Goal: Information Seeking & Learning: Learn about a topic

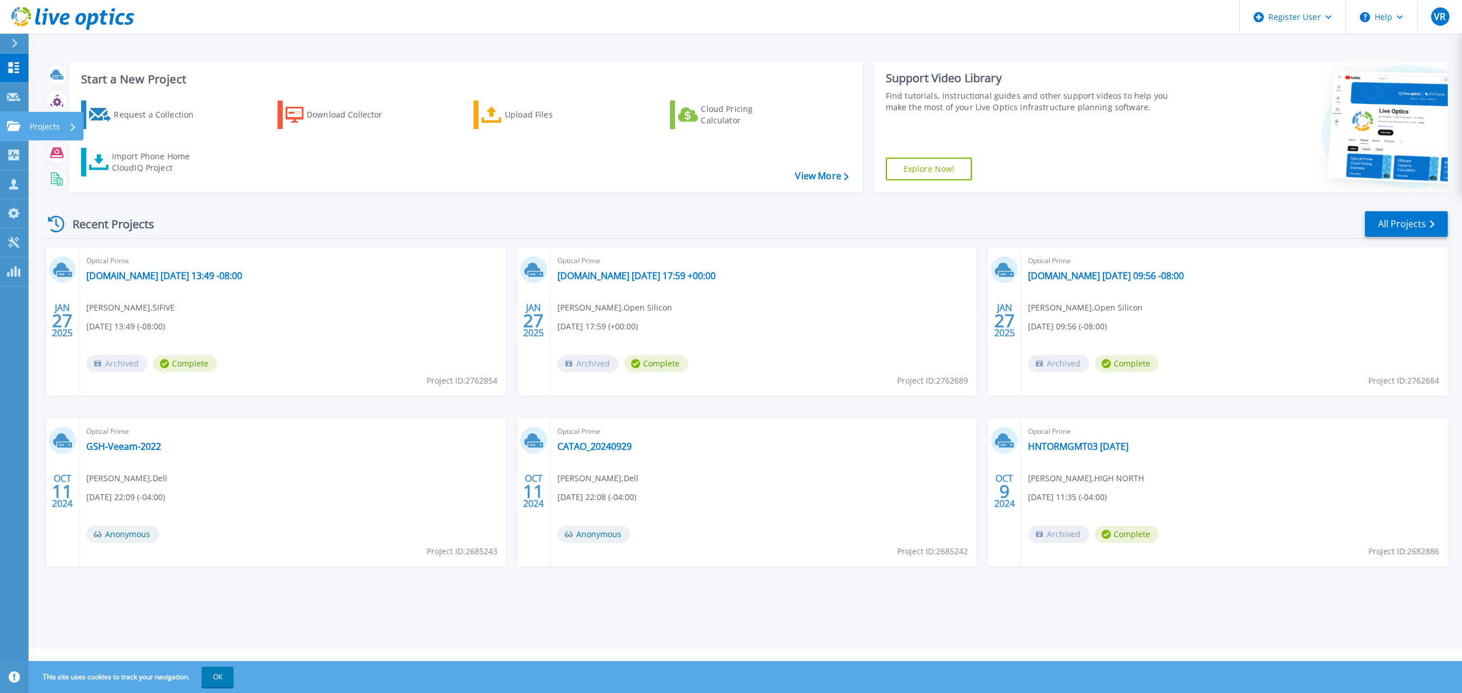
click at [21, 121] on div "Projects" at bounding box center [33, 126] width 53 height 10
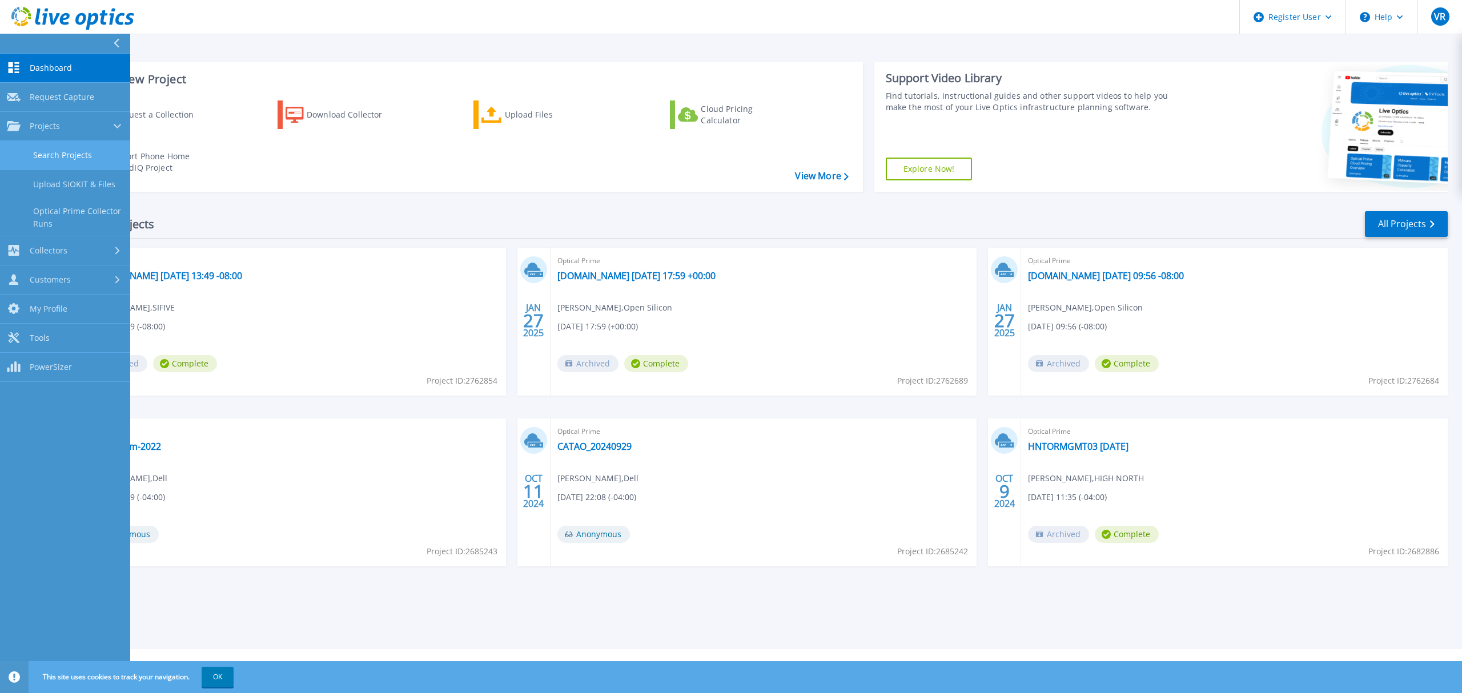
click at [81, 163] on link "Search Projects" at bounding box center [65, 155] width 130 height 29
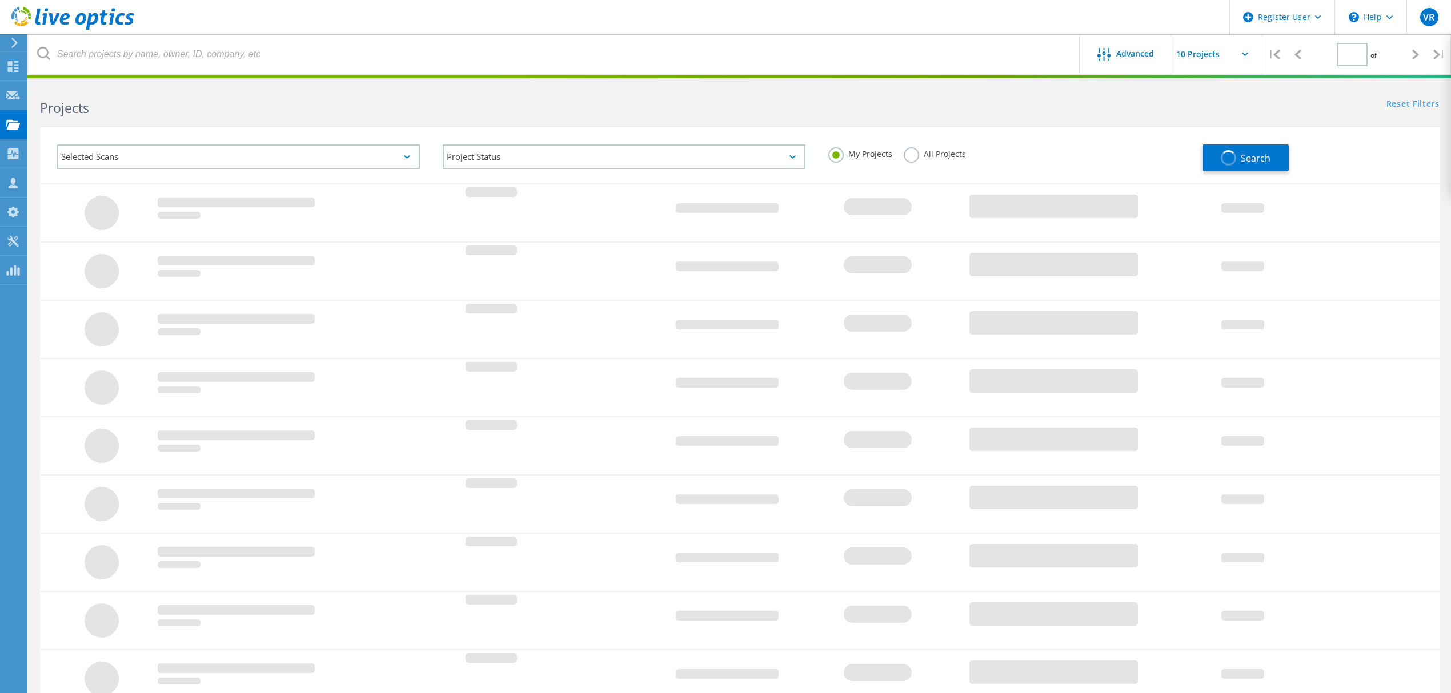
type input "1"
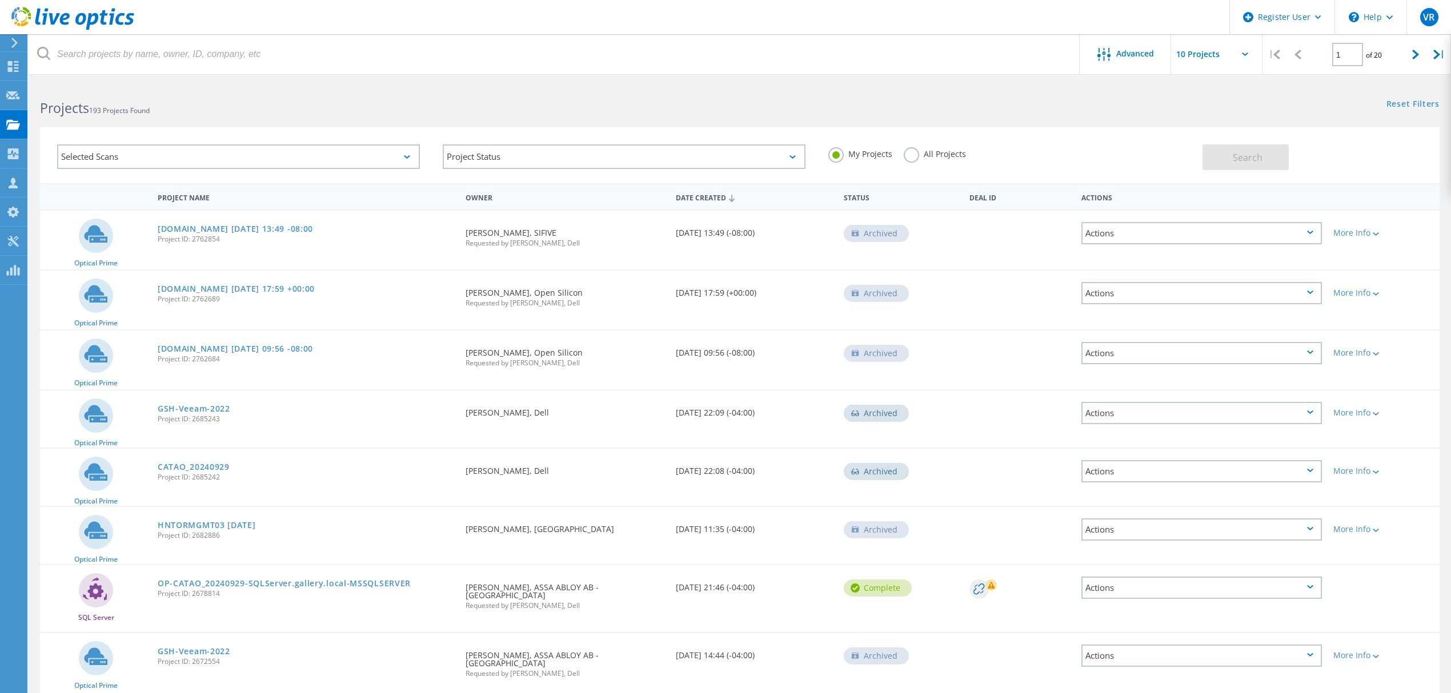
click at [908, 153] on label "All Projects" at bounding box center [934, 152] width 62 height 11
click at [0, 0] on input "All Projects" at bounding box center [0, 0] width 0 height 0
click at [1124, 64] on div "Advanced" at bounding box center [1124, 54] width 91 height 40
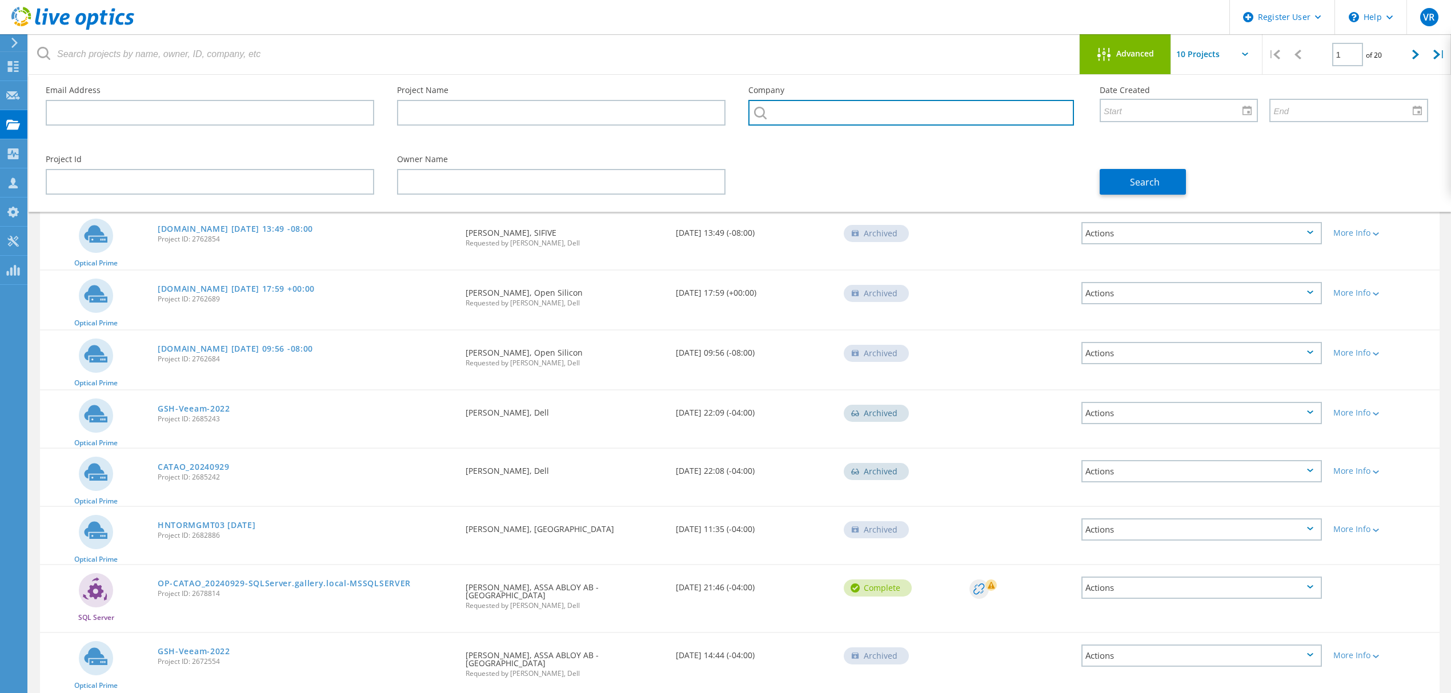
click at [818, 110] on input "text" at bounding box center [911, 113] width 326 height 26
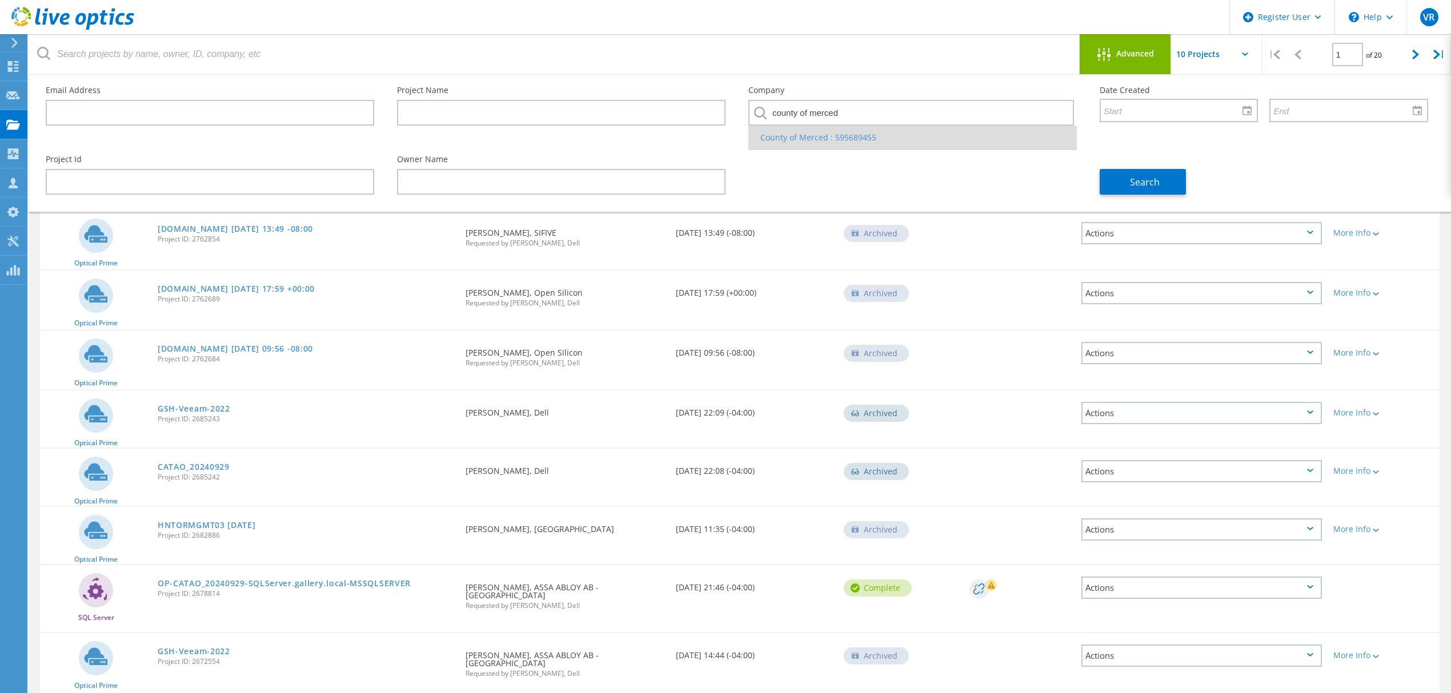
click at [804, 139] on li "County of Merced : 595689455" at bounding box center [912, 138] width 327 height 24
click at [1172, 192] on button "Search" at bounding box center [1142, 182] width 86 height 26
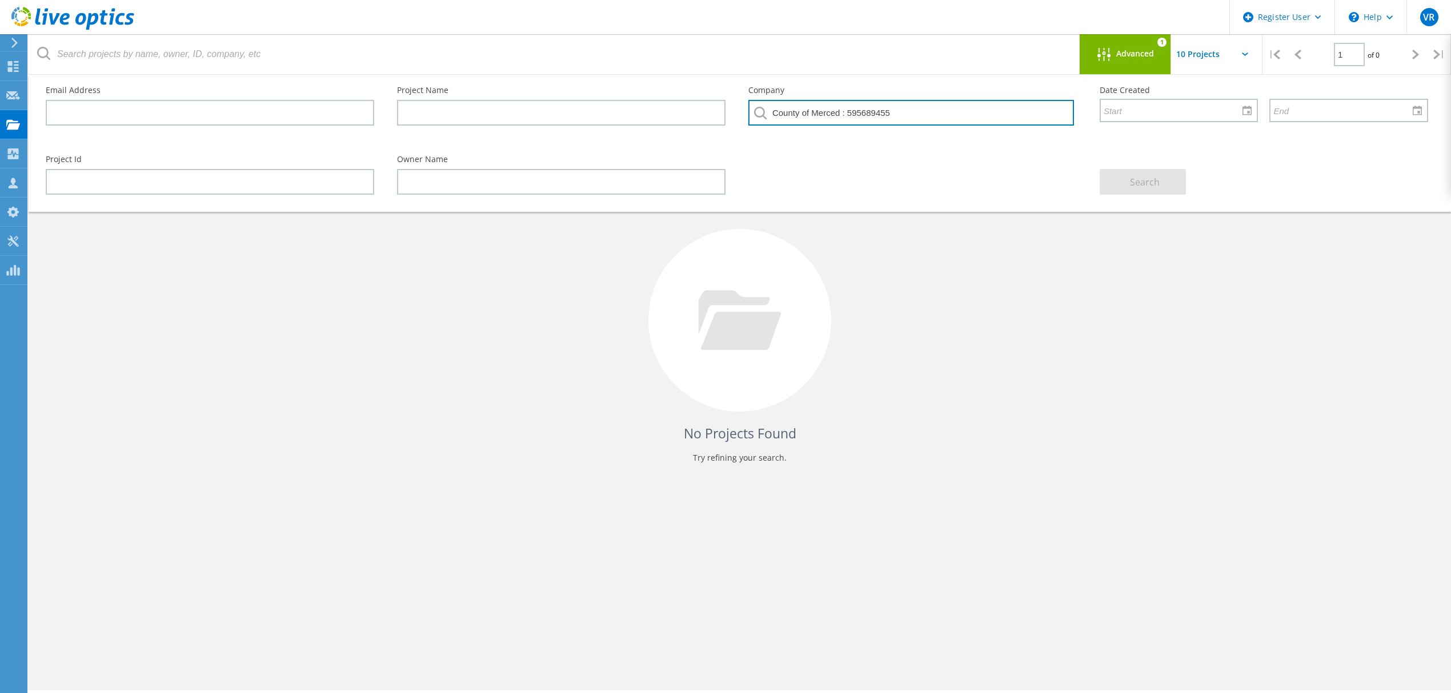
drag, startPoint x: 909, startPoint y: 113, endPoint x: 605, endPoint y: 99, distance: 304.2
click at [605, 99] on div "Email Address Project Name Company County of Merced : 595689455 Date Created" at bounding box center [736, 109] width 1405 height 69
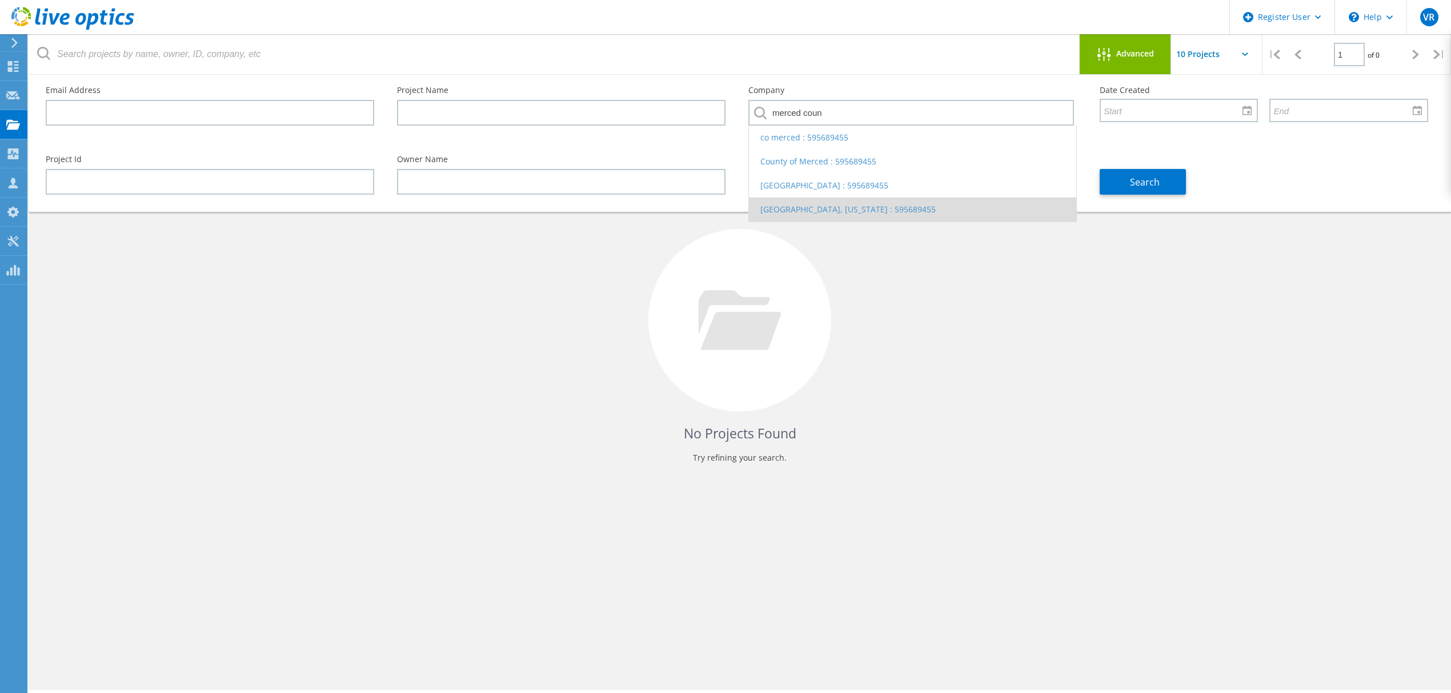
click at [830, 208] on li "MERCED COUNTY, CALIFORNIA : 595689455" at bounding box center [912, 210] width 327 height 24
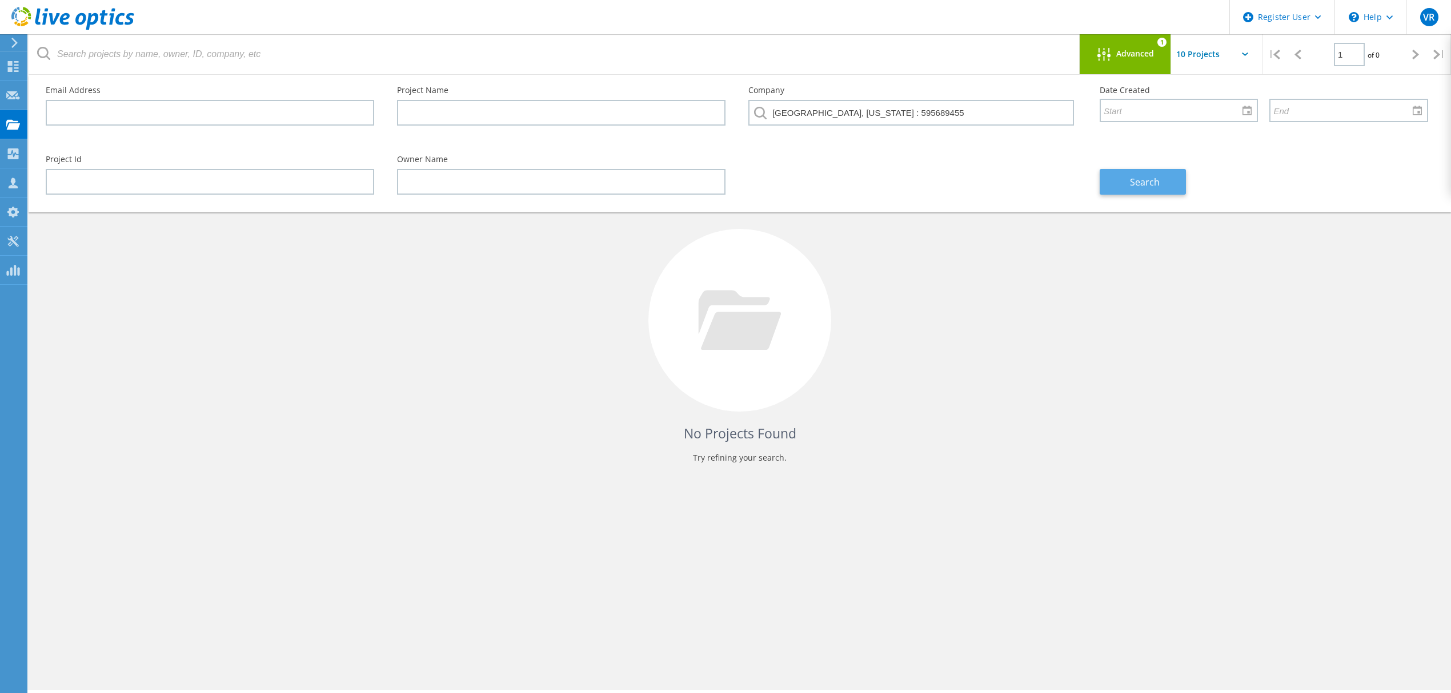
click at [1156, 181] on span "Search" at bounding box center [1145, 182] width 30 height 13
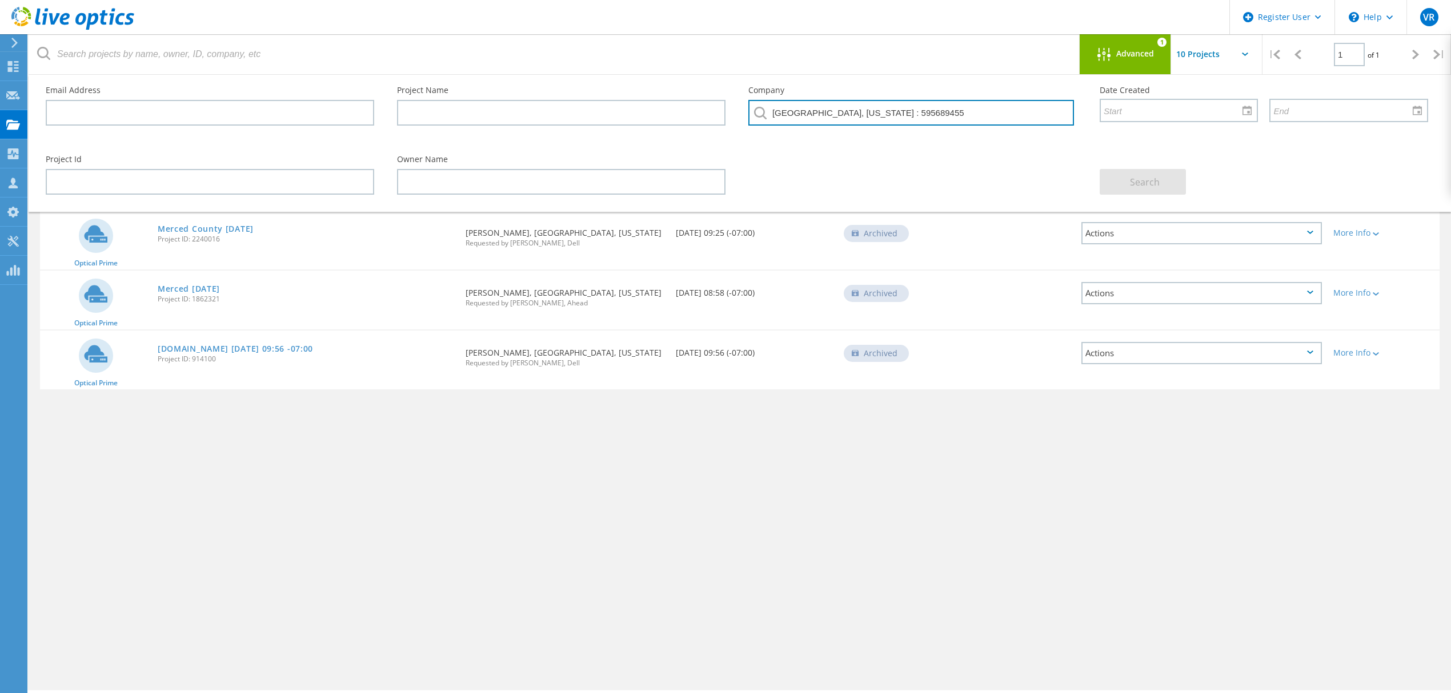
drag, startPoint x: 981, startPoint y: 113, endPoint x: 697, endPoint y: 135, distance: 284.7
click at [697, 135] on div "Email Address Project Name Company MERCED COUNTY, CALIFORNIA : 595689455 Date C…" at bounding box center [736, 109] width 1405 height 69
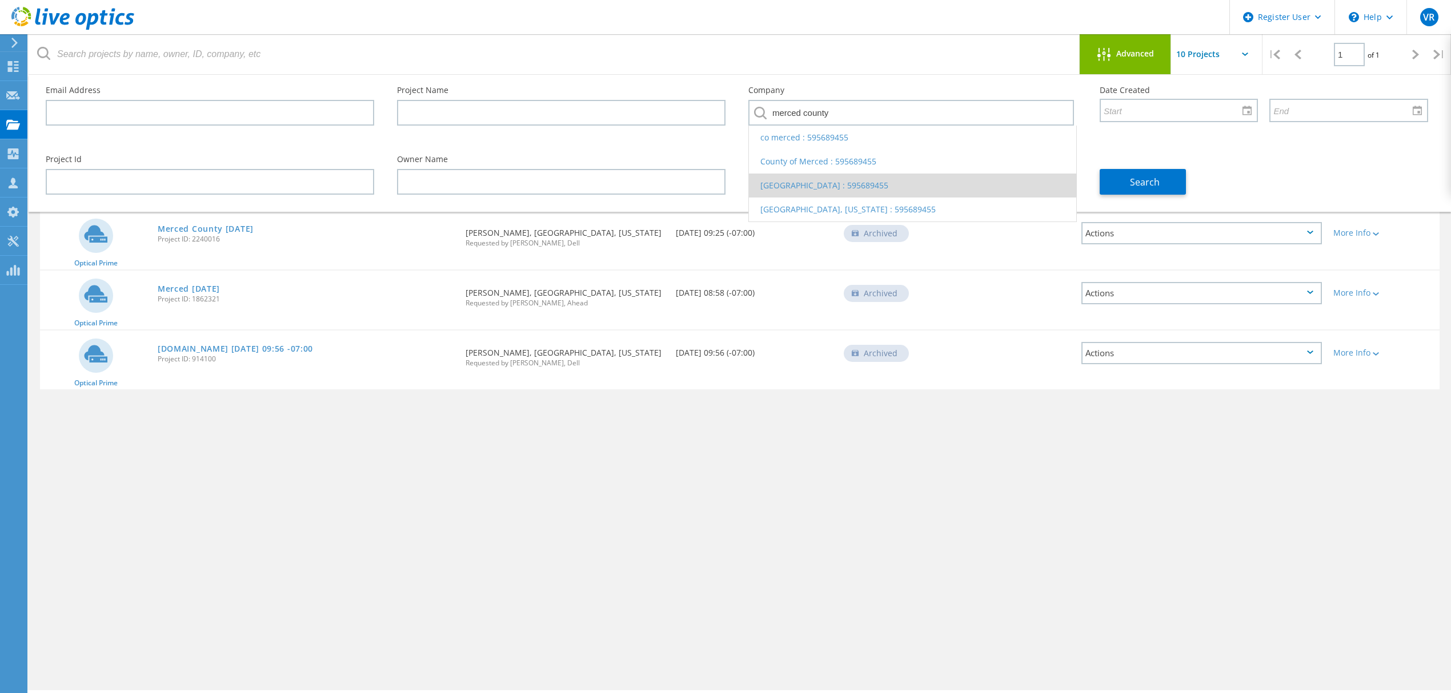
click at [846, 187] on li "Merced County : 595689455" at bounding box center [912, 186] width 327 height 24
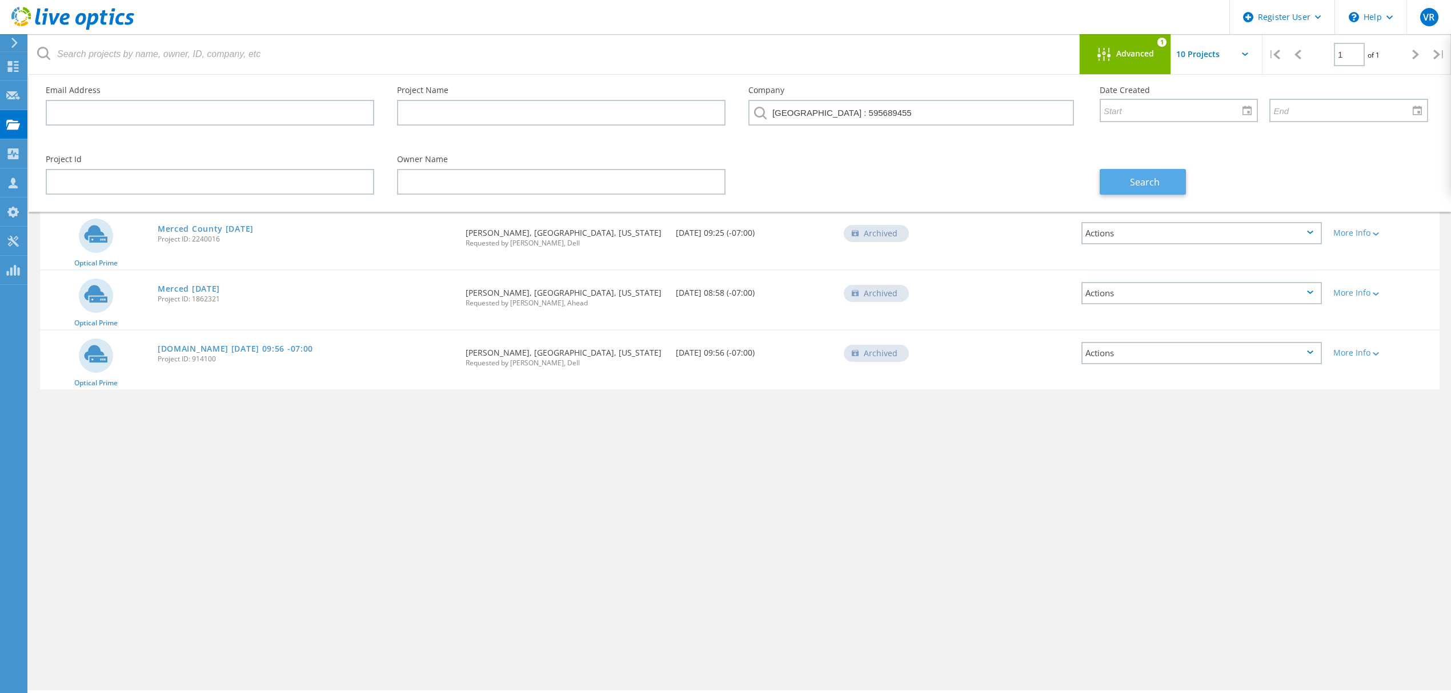
click at [1123, 179] on button "Search" at bounding box center [1142, 182] width 86 height 26
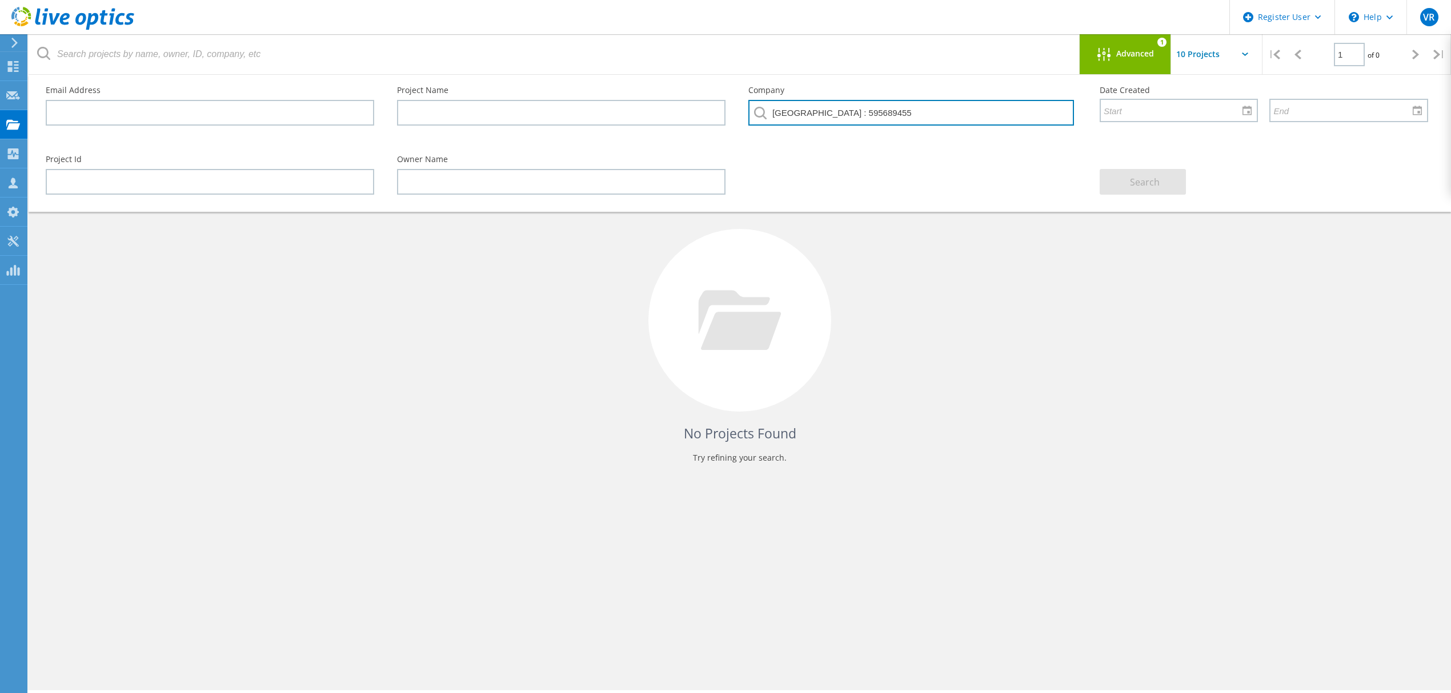
drag, startPoint x: 912, startPoint y: 110, endPoint x: 654, endPoint y: 99, distance: 258.4
click at [654, 99] on div "Email Address Project Name Company Merced County : 595689455 Date Created" at bounding box center [736, 109] width 1405 height 69
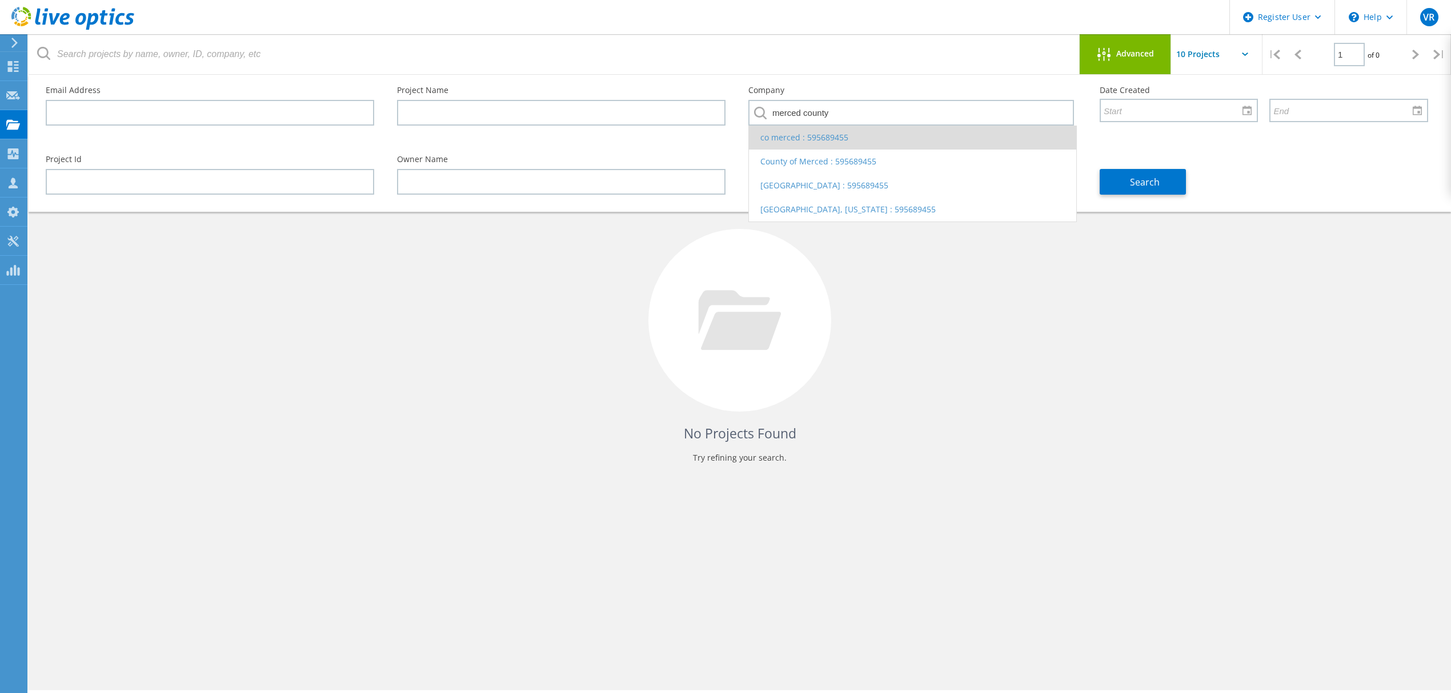
click at [802, 135] on li "co merced : 595689455" at bounding box center [912, 138] width 327 height 24
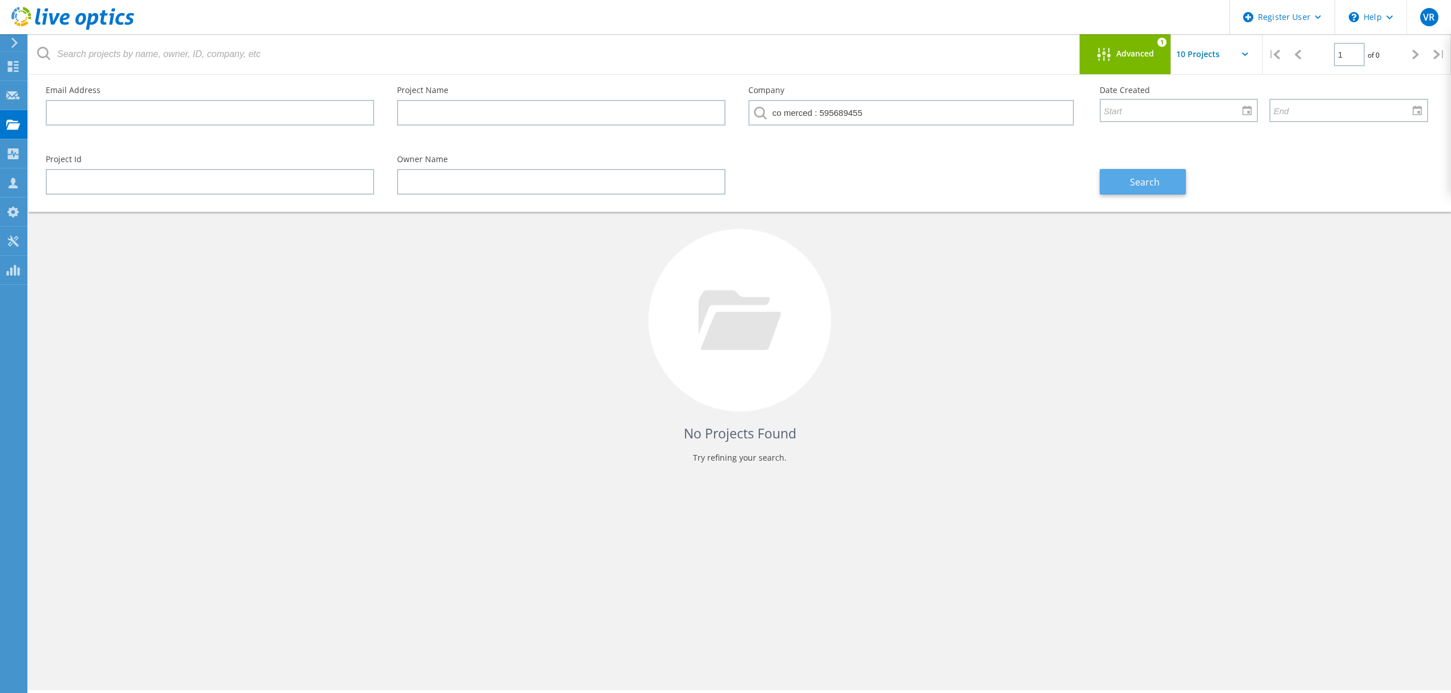
click at [1159, 180] on span "Search" at bounding box center [1145, 182] width 30 height 13
drag, startPoint x: 914, startPoint y: 107, endPoint x: 519, endPoint y: 108, distance: 395.2
click at [519, 108] on div "Email Address Project Name Company co merced : 595689455 Date Created" at bounding box center [736, 109] width 1405 height 69
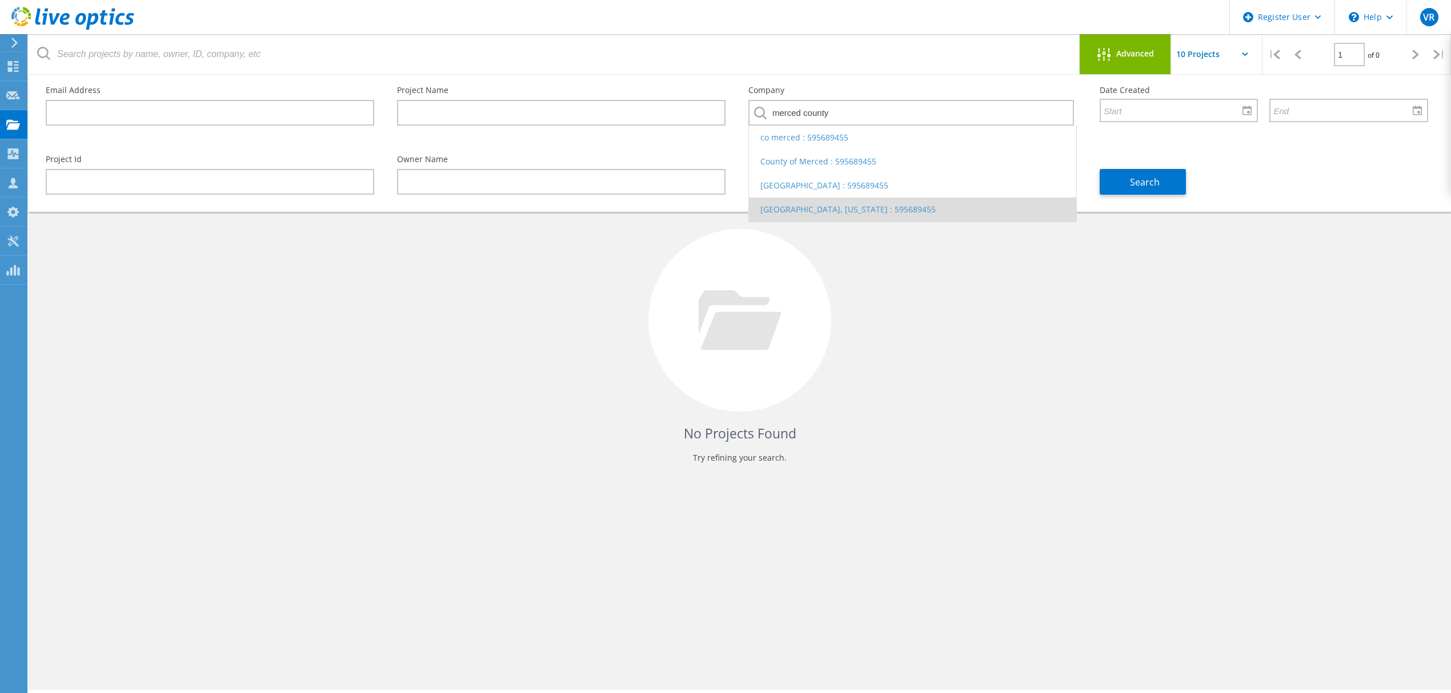
click at [880, 210] on li "MERCED COUNTY, CALIFORNIA : 595689455" at bounding box center [912, 210] width 327 height 24
type input "MERCED COUNTY, CALIFORNIA : 595689455"
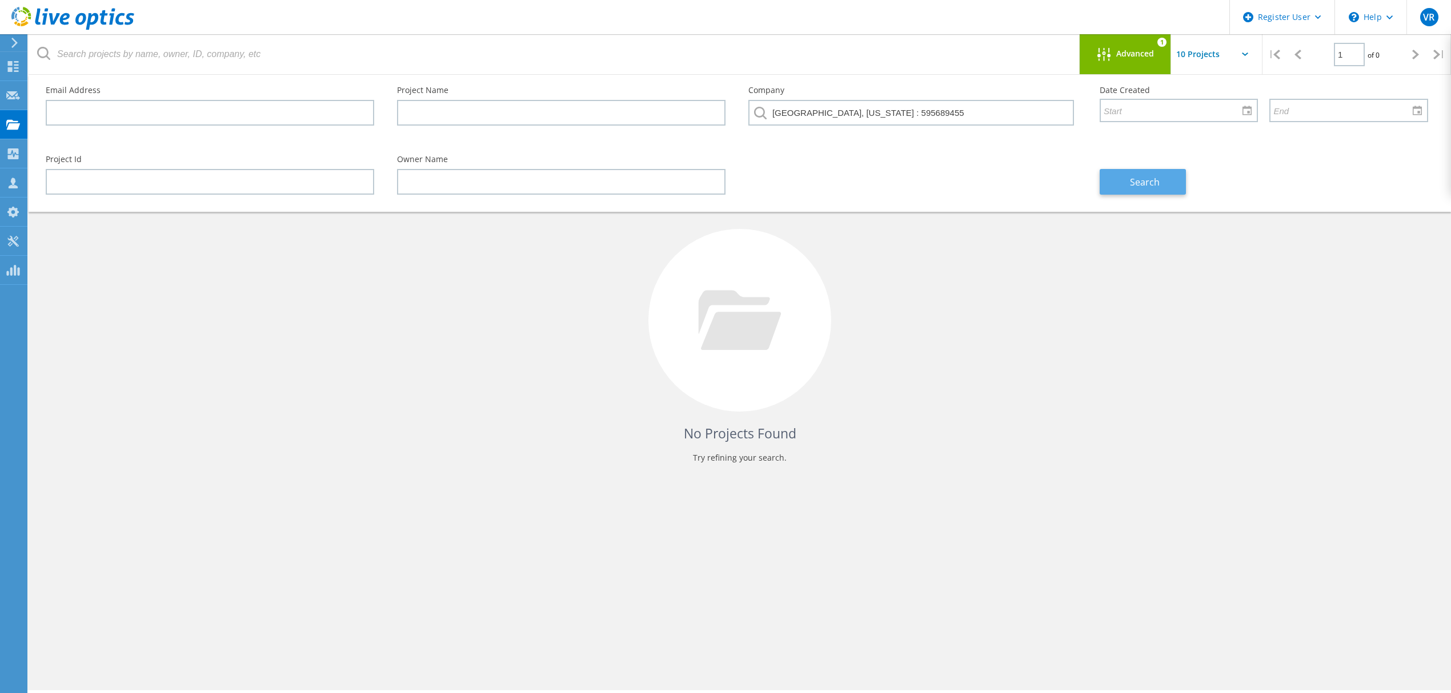
click at [1177, 178] on button "Search" at bounding box center [1142, 182] width 86 height 26
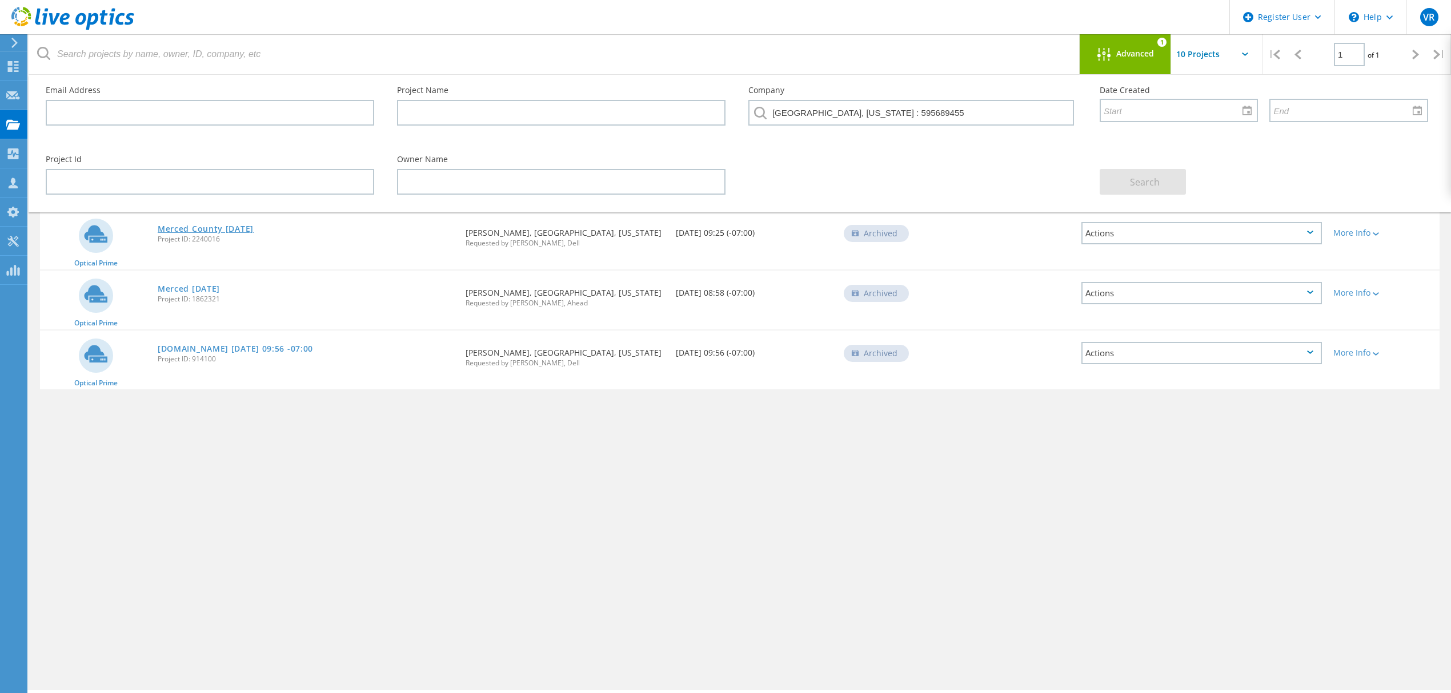
click at [219, 225] on link "Merced County [DATE]" at bounding box center [206, 229] width 96 height 8
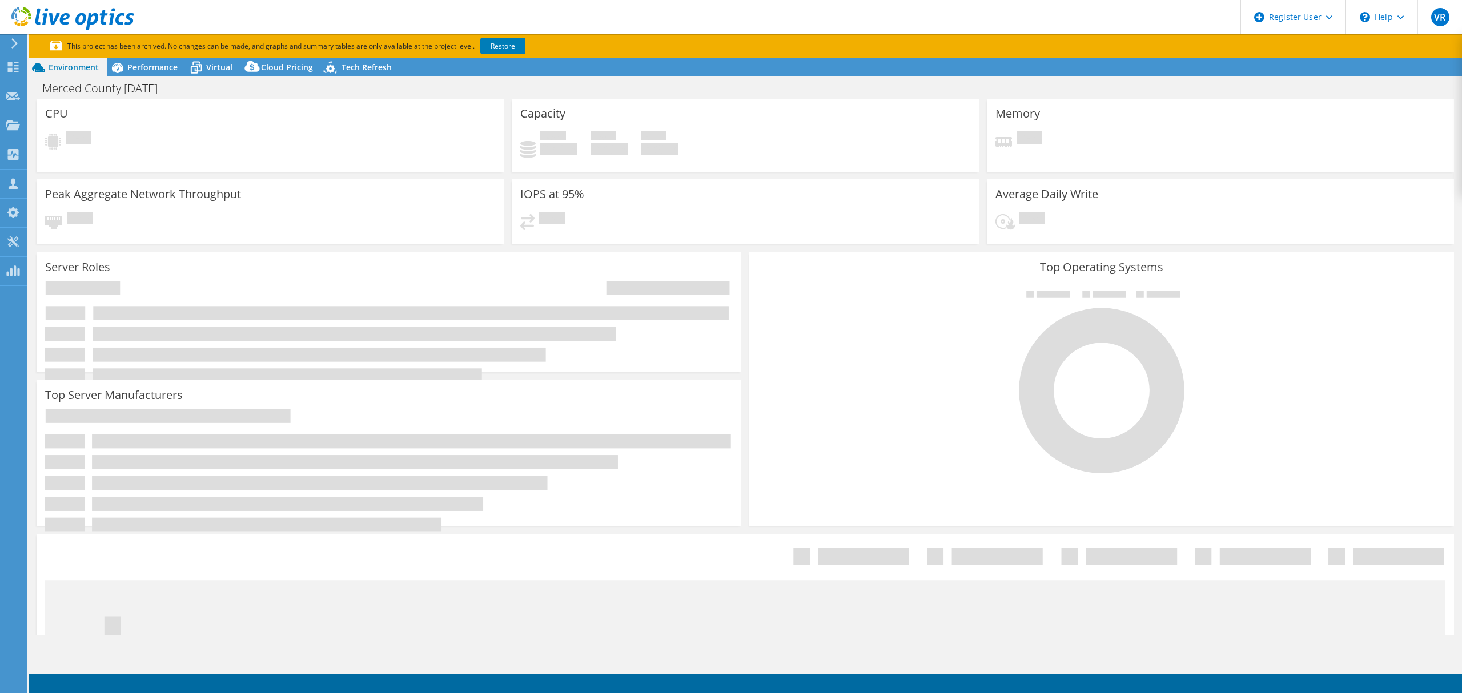
select select "USWest"
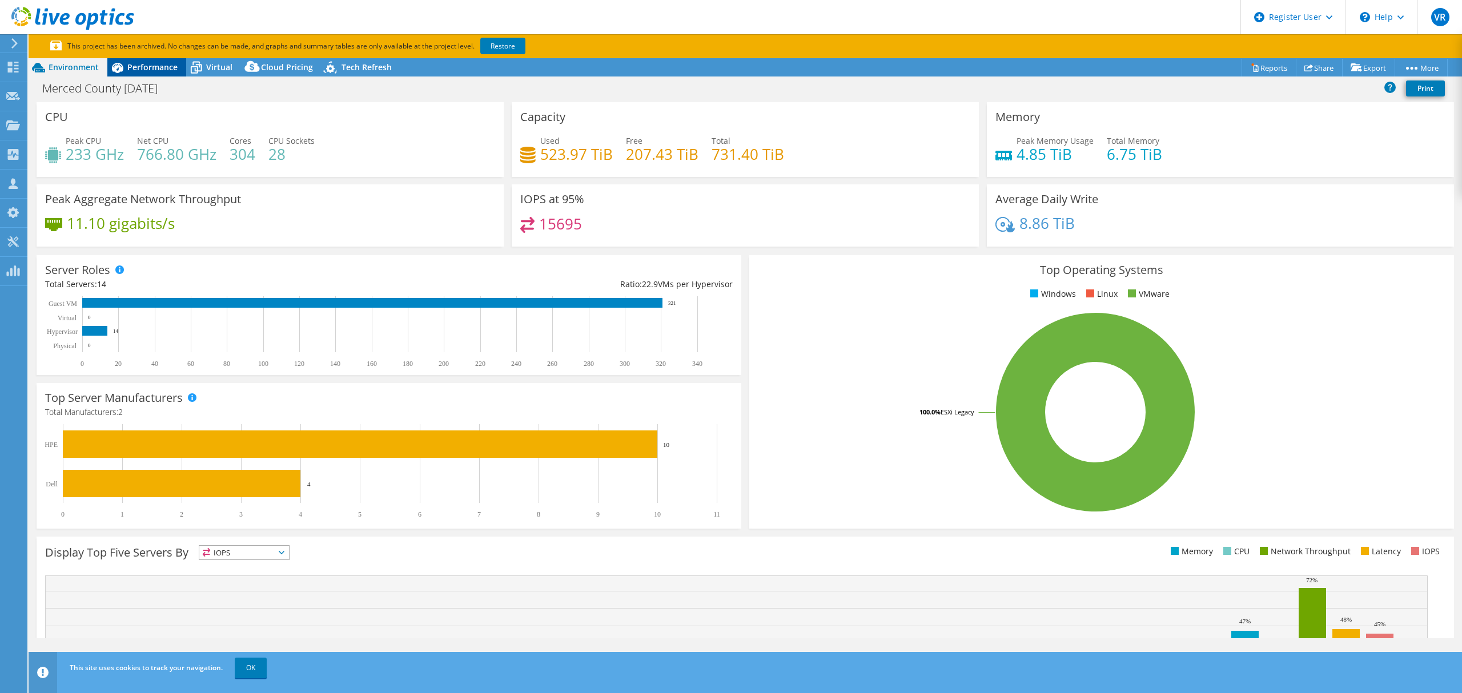
click at [143, 74] on div "Performance" at bounding box center [146, 67] width 79 height 18
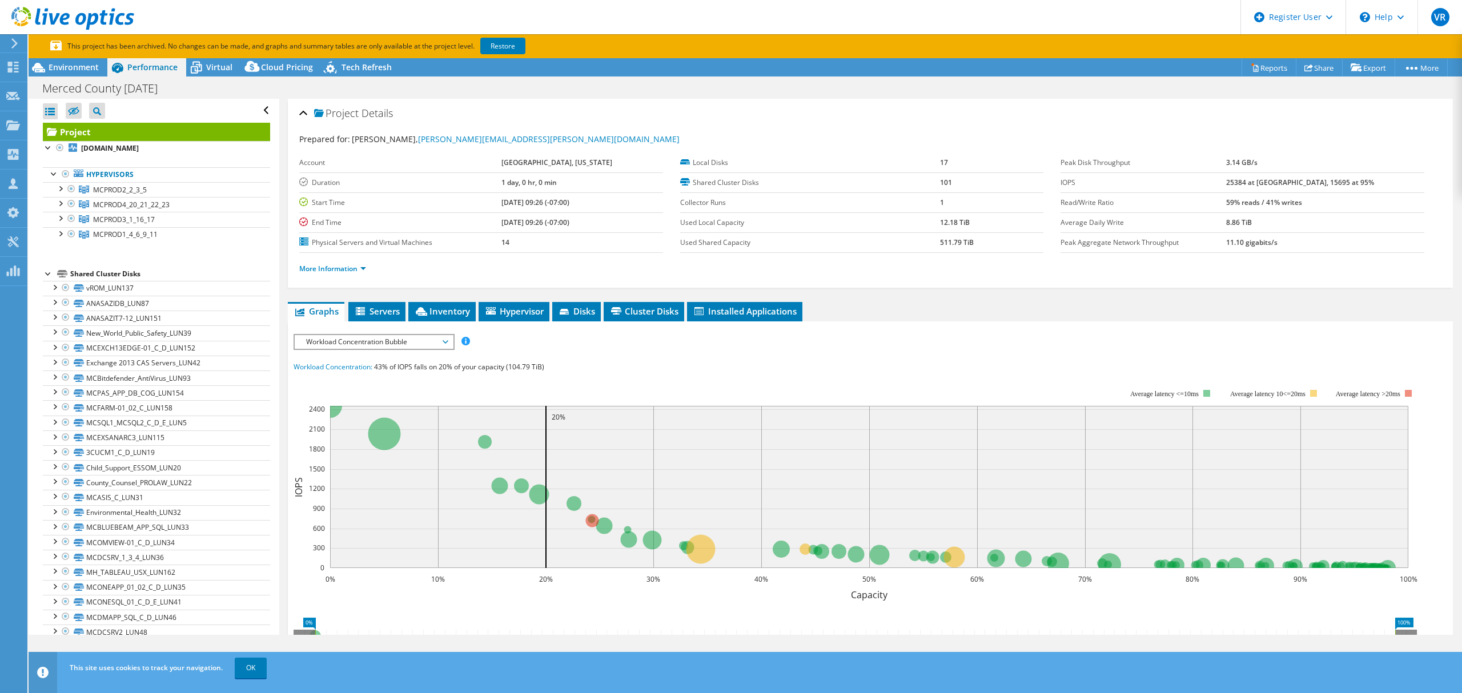
click at [658, 299] on div "Project Details Prepared for: John Nishihama, john.nishihama@countyofmerced.com…" at bounding box center [870, 457] width 1182 height 717
click at [653, 310] on span "Cluster Disks" at bounding box center [643, 311] width 69 height 11
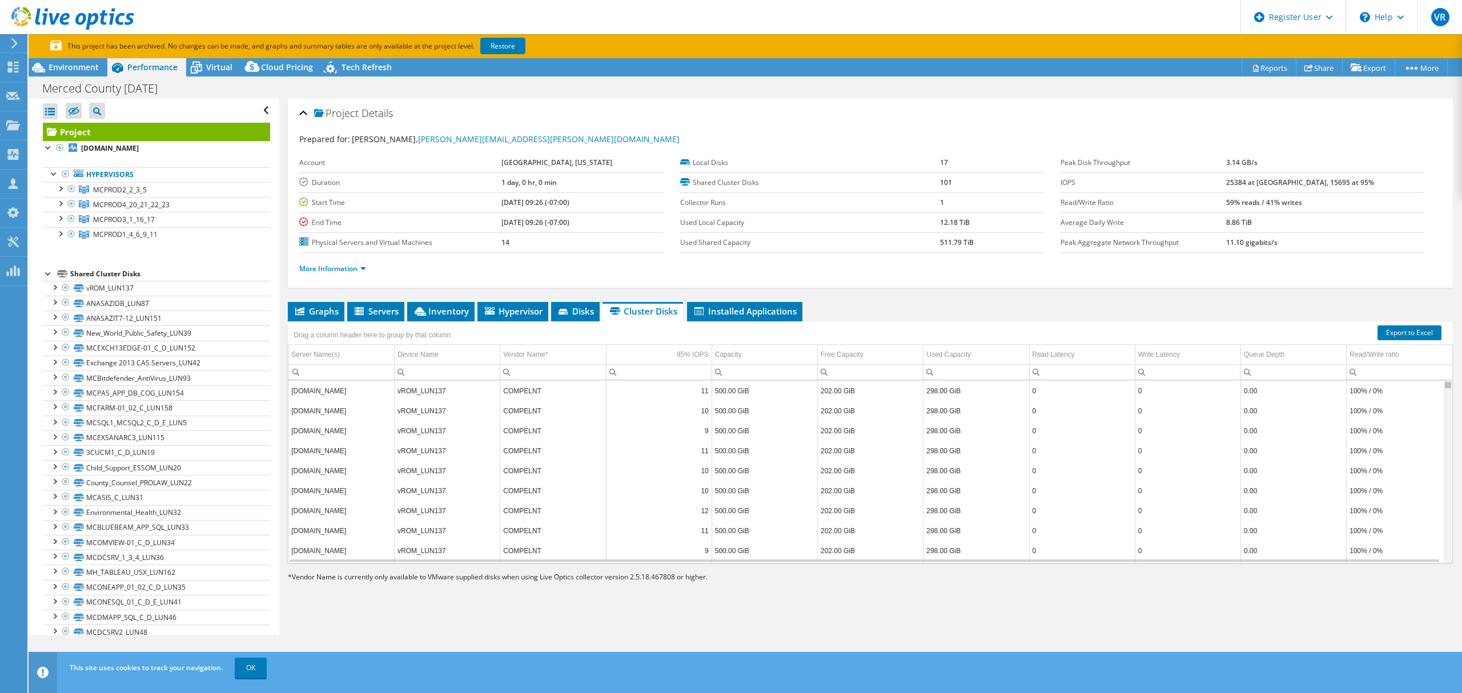
drag, startPoint x: 1440, startPoint y: 448, endPoint x: 1026, endPoint y: 182, distance: 491.7
click at [1421, 280] on body "VR Dell User Viren Rebeiro Viren.Rebeiro@dell.com Dell My Profile Log Out \n He…" at bounding box center [731, 346] width 1462 height 693
click at [71, 71] on span "Environment" at bounding box center [74, 67] width 50 height 11
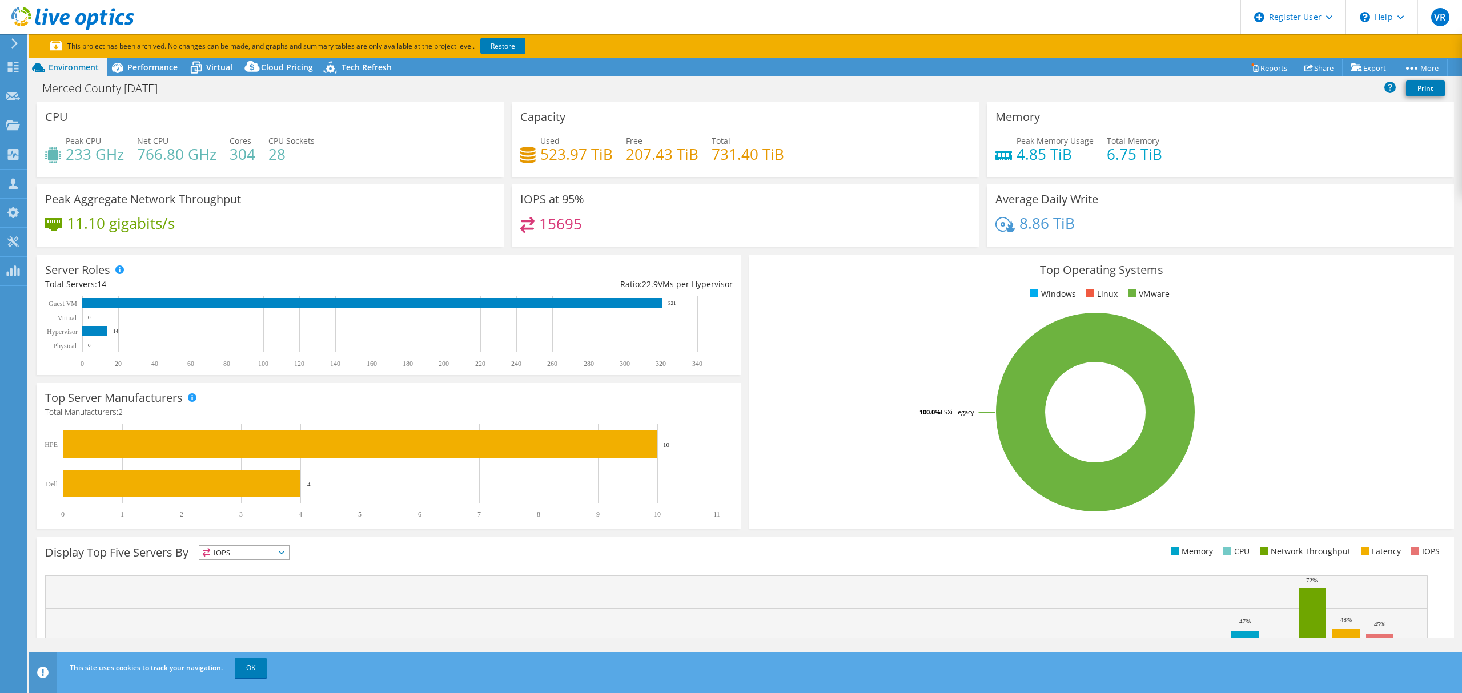
click at [749, 156] on h4 "731.40 TiB" at bounding box center [748, 154] width 73 height 13
click at [151, 67] on span "Performance" at bounding box center [152, 67] width 50 height 11
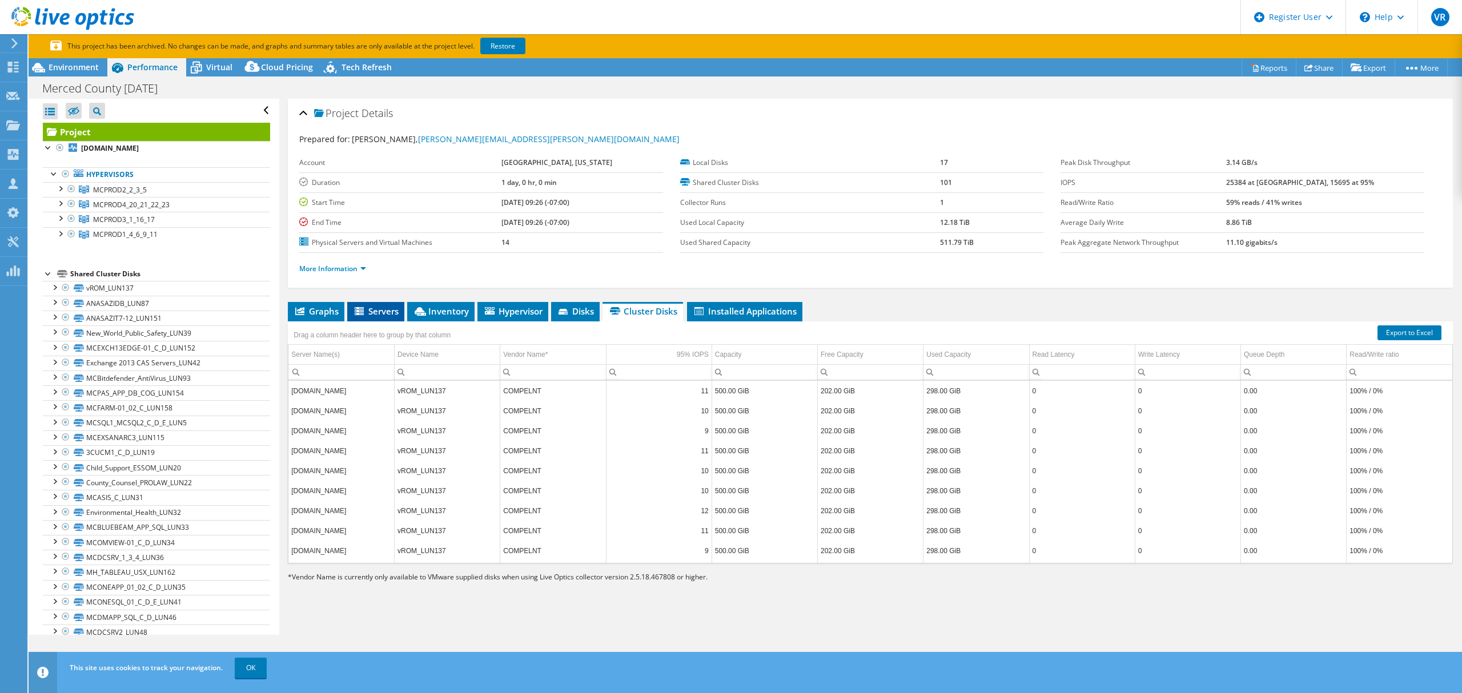
click at [381, 319] on li "Servers" at bounding box center [375, 311] width 57 height 19
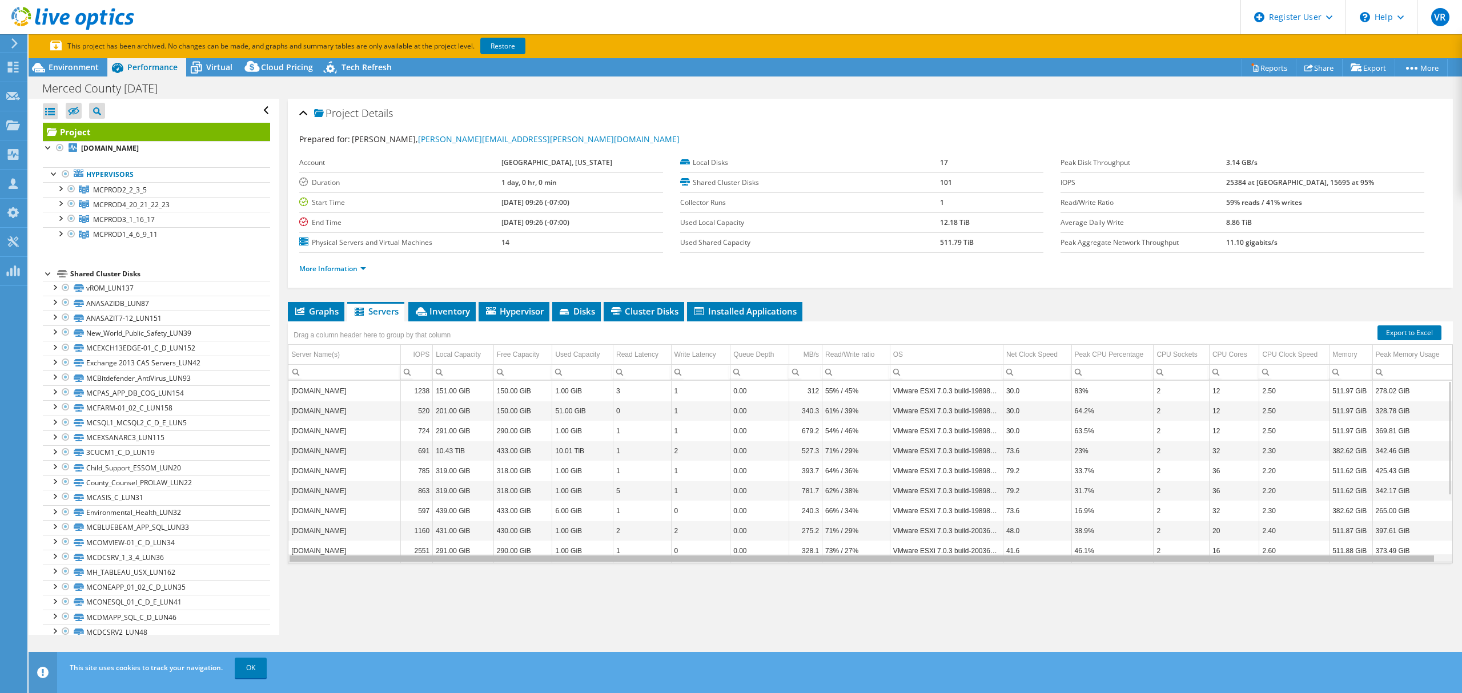
scroll to position [0, 5]
drag, startPoint x: 1151, startPoint y: 560, endPoint x: 1326, endPoint y: 567, distance: 174.9
click at [1326, 567] on body "VR Dell User Viren Rebeiro Viren.Rebeiro@dell.com Dell My Profile Log Out \n He…" at bounding box center [731, 346] width 1462 height 693
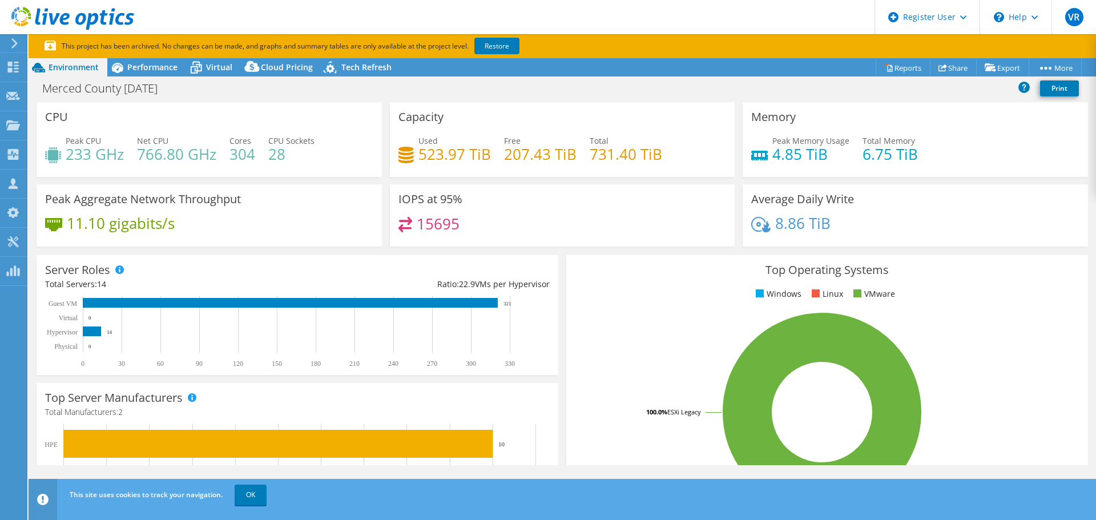
select select "USWest"
select select "USD"
